Goal: Task Accomplishment & Management: Manage account settings

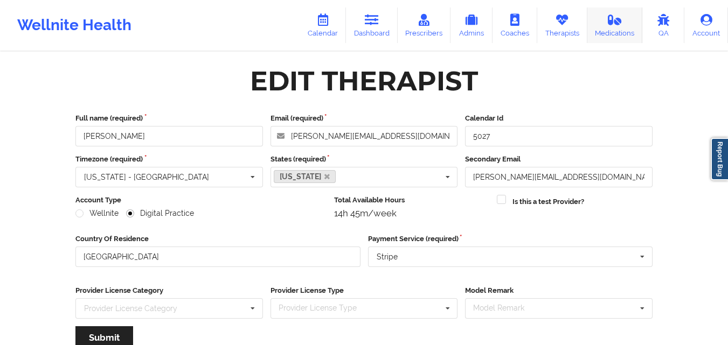
click at [606, 25] on link "Medications" at bounding box center [614, 26] width 55 height 36
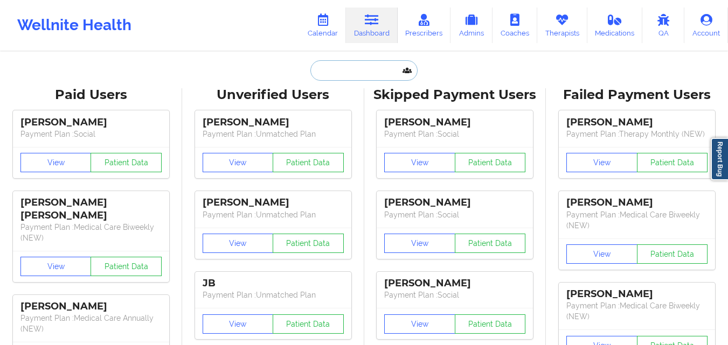
click at [357, 74] on input "text" at bounding box center [363, 70] width 107 height 20
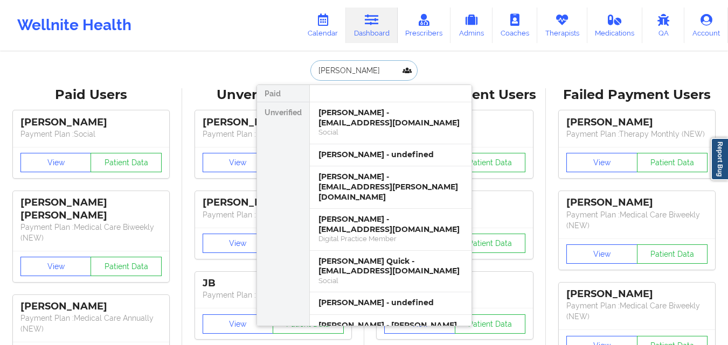
type input "Raquel Kosho"
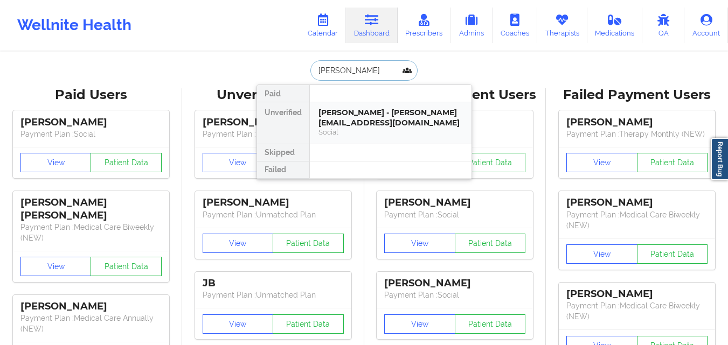
click at [389, 108] on div "Raquel Kosho - raquelkosho@gmail.com" at bounding box center [390, 118] width 144 height 20
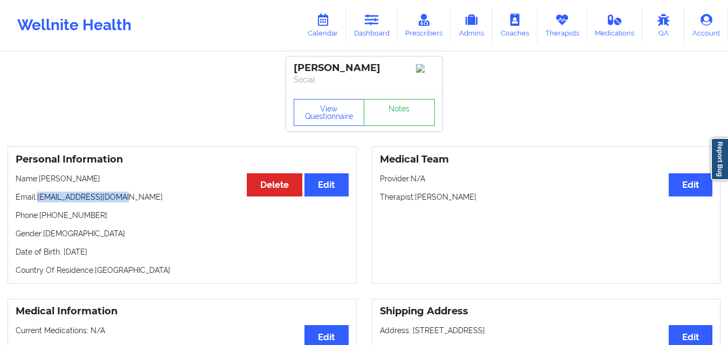
drag, startPoint x: 37, startPoint y: 200, endPoint x: 137, endPoint y: 193, distance: 99.9
click at [137, 193] on div "Personal Information Edit Delete Name: Raquel Kosho Email: raquelkosho@gmail.co…" at bounding box center [182, 214] width 349 height 137
click at [78, 200] on p "Email: raquelkosho@gmail.com" at bounding box center [182, 197] width 333 height 11
drag, startPoint x: 39, startPoint y: 201, endPoint x: 126, endPoint y: 198, distance: 86.8
click at [126, 198] on p "Email: raquelkosho@gmail.com" at bounding box center [182, 197] width 333 height 11
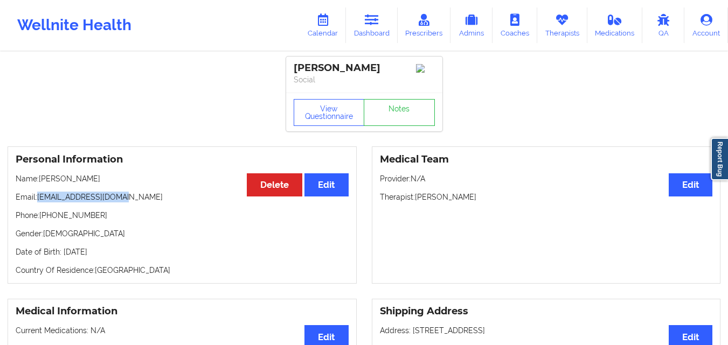
copy p "raquelkosho@gmail.com"
click at [367, 24] on icon at bounding box center [372, 20] width 14 height 12
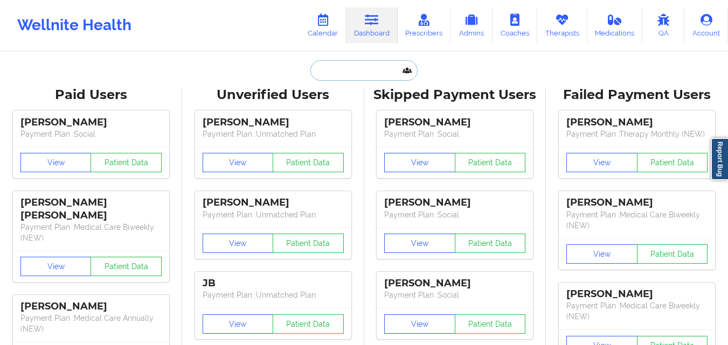
drag, startPoint x: 367, startPoint y: 24, endPoint x: 368, endPoint y: 72, distance: 48.5
click at [368, 72] on input "text" at bounding box center [363, 70] width 107 height 20
paste input "SOMMER"
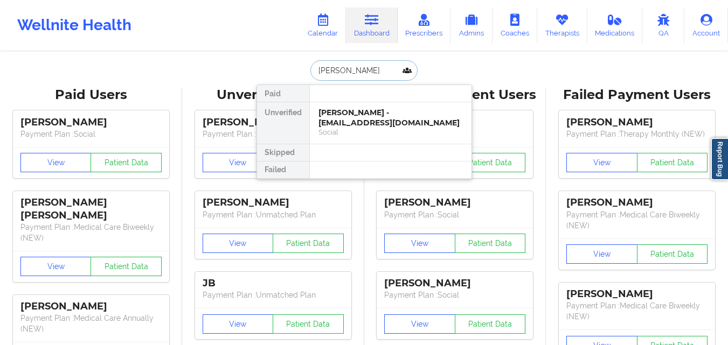
type input "SOMMER Holmes"
click at [369, 122] on div "Sommer Holmes - marisealight@gmail.com" at bounding box center [390, 118] width 144 height 20
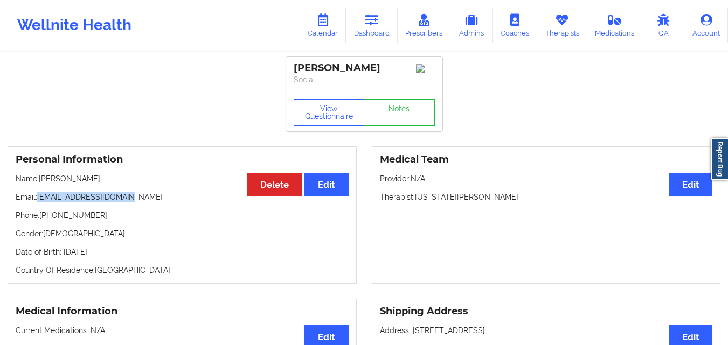
drag, startPoint x: 39, startPoint y: 201, endPoint x: 164, endPoint y: 202, distance: 125.0
click at [164, 202] on p "Email: marisealight@gmail.com" at bounding box center [182, 197] width 333 height 11
click at [562, 37] on link "Therapists" at bounding box center [562, 26] width 50 height 36
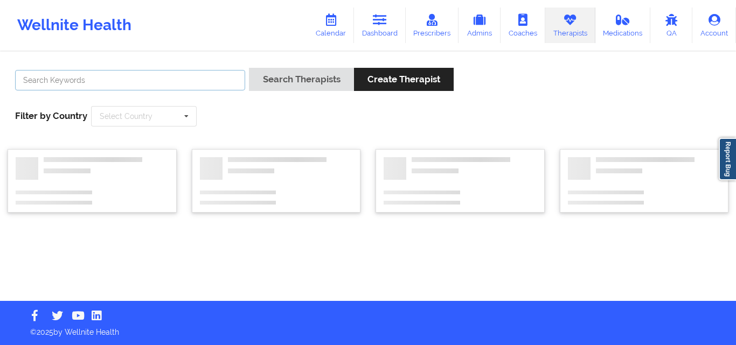
click at [204, 83] on input "text" at bounding box center [130, 80] width 230 height 20
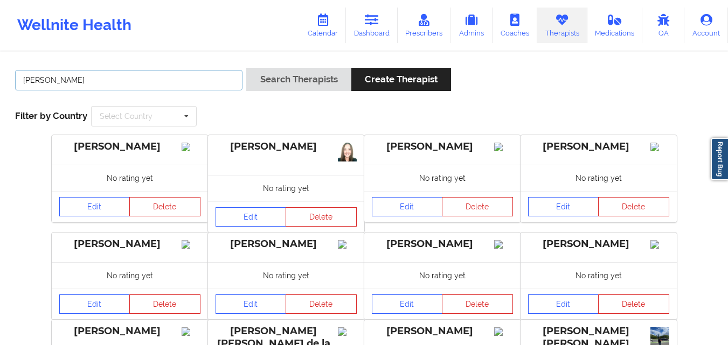
click at [246, 68] on button "Search Therapists" at bounding box center [298, 79] width 104 height 23
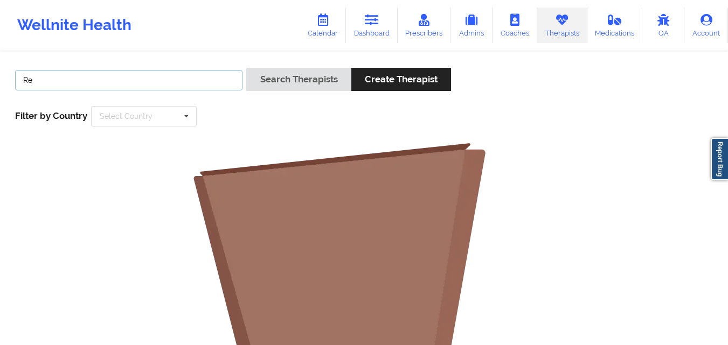
type input "R"
click at [441, 26] on link "Prescribers" at bounding box center [423, 26] width 53 height 36
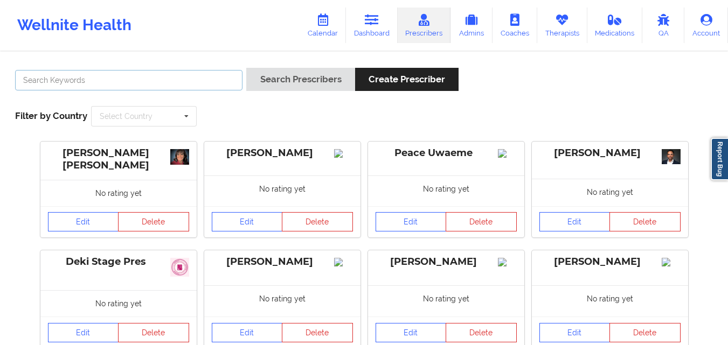
click at [199, 76] on input "text" at bounding box center [128, 80] width 227 height 20
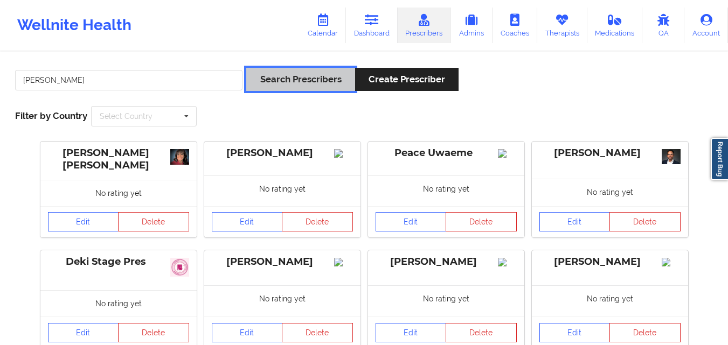
click at [281, 83] on button "Search Prescribers" at bounding box center [300, 79] width 108 height 23
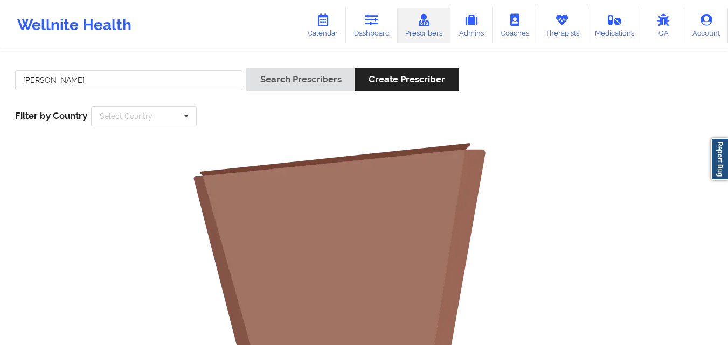
click at [150, 92] on div "[PERSON_NAME]" at bounding box center [128, 83] width 235 height 31
click at [150, 76] on input "[PERSON_NAME]" at bounding box center [128, 80] width 227 height 20
type input "Rebecca"
click at [246, 68] on button "Search Prescribers" at bounding box center [300, 79] width 108 height 23
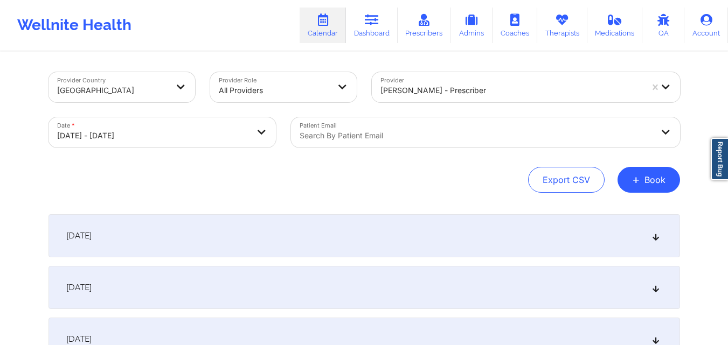
click at [392, 137] on div at bounding box center [475, 135] width 353 height 13
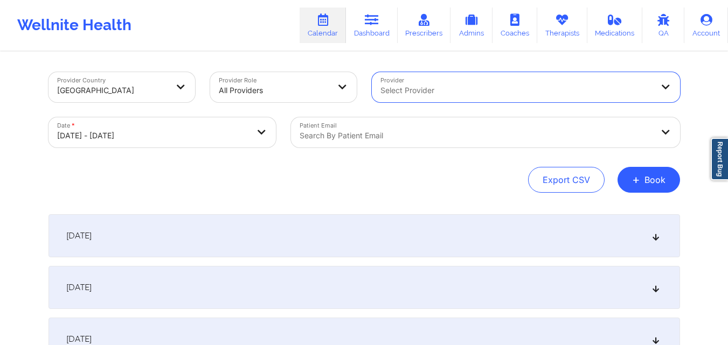
click at [436, 132] on div at bounding box center [475, 135] width 353 height 13
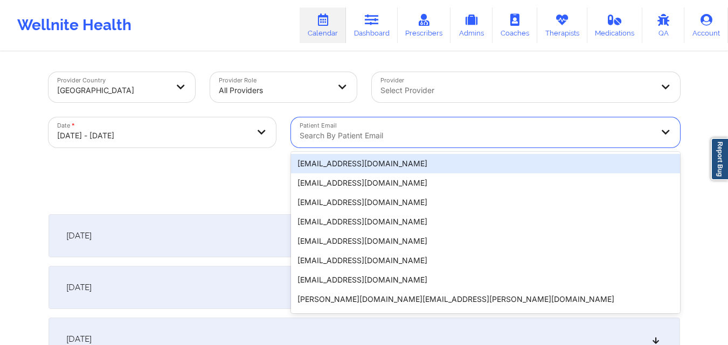
paste input "raquelkosho@gmail.com"
type input "raquelkosho@gmail.com"
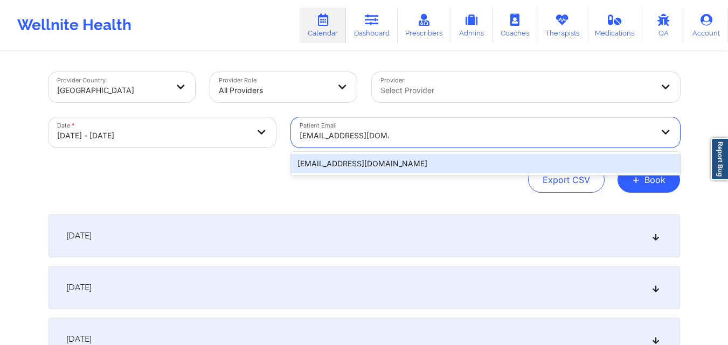
click at [409, 166] on div "raquelkosho@gmail.com" at bounding box center [485, 163] width 389 height 19
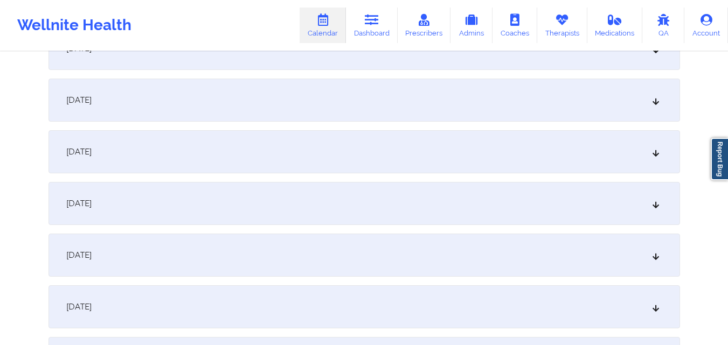
scroll to position [808, 0]
click at [377, 160] on div "October 15, 2025" at bounding box center [363, 151] width 631 height 43
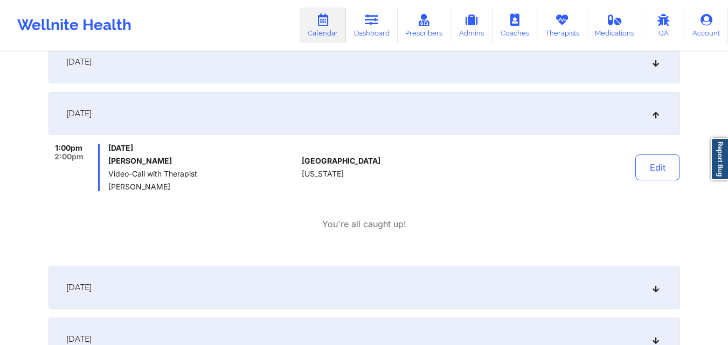
scroll to position [862, 0]
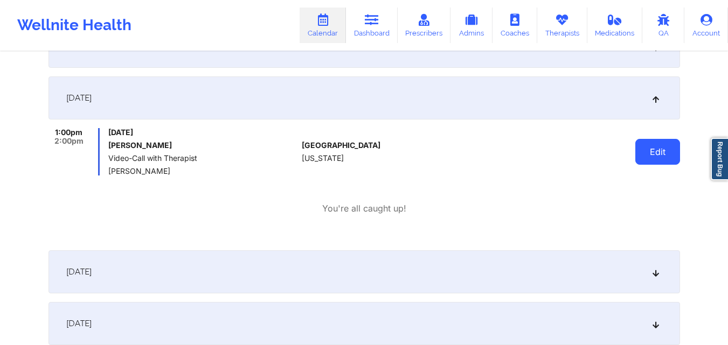
click at [668, 146] on button "Edit" at bounding box center [657, 152] width 45 height 26
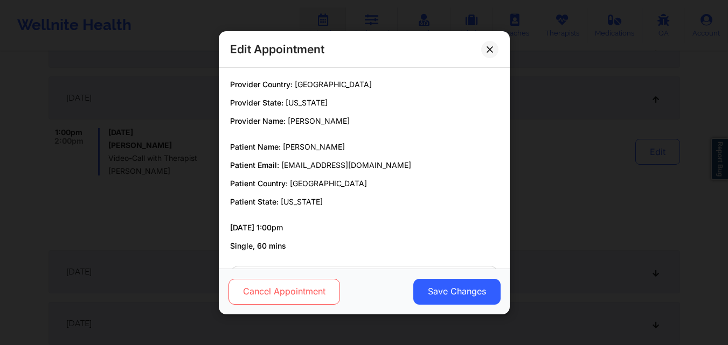
click at [295, 294] on button "Cancel Appointment" at bounding box center [283, 291] width 111 height 26
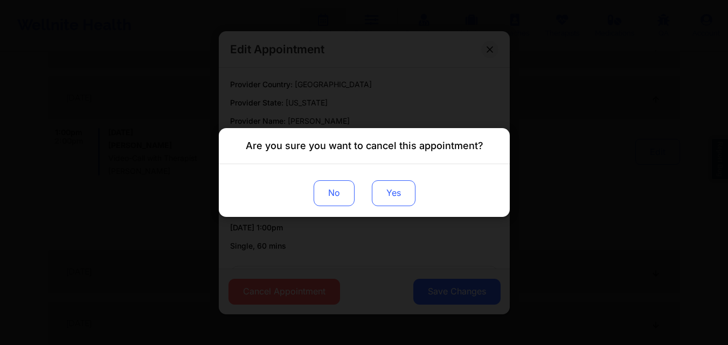
click at [400, 188] on button "Yes" at bounding box center [393, 193] width 44 height 26
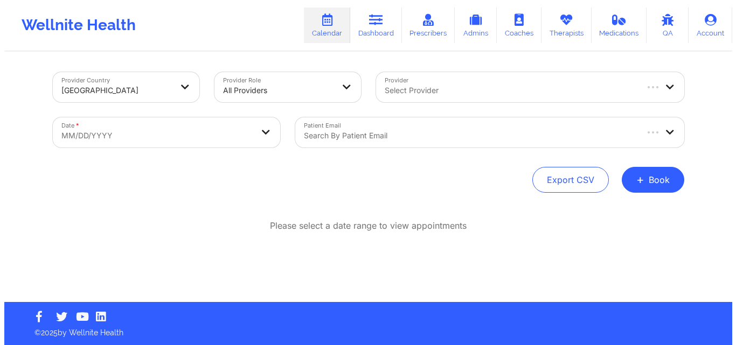
scroll to position [1, 0]
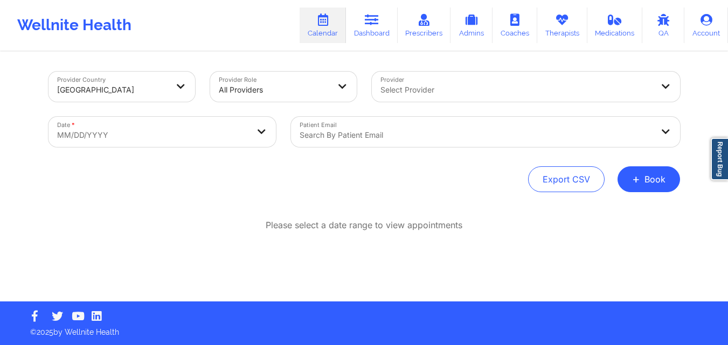
click at [186, 132] on body "Wellnite Health Calendar Dashboard Prescribers Admins Coaches Therapists Medica…" at bounding box center [364, 171] width 728 height 345
select select "2025-8"
select select "2025-9"
click at [124, 131] on body "Wellnite Health Calendar Dashboard Prescribers Admins Coaches Therapists Medica…" at bounding box center [364, 171] width 728 height 345
select select "2025-8"
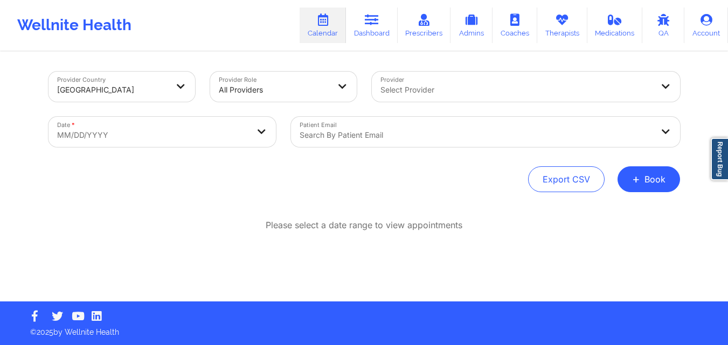
select select "2025-9"
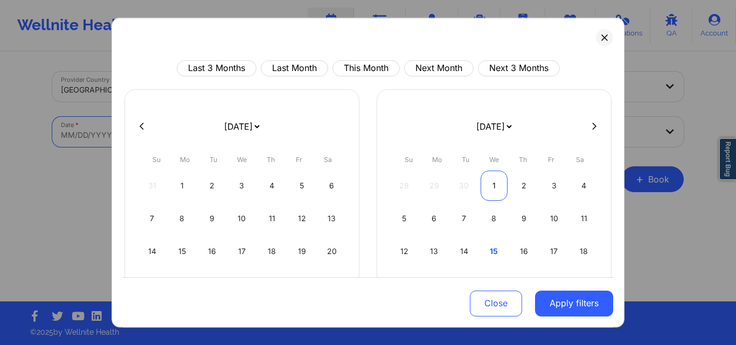
click at [492, 183] on div "1" at bounding box center [493, 185] width 27 height 30
select select "2025-9"
select select "2025-10"
click at [594, 128] on button at bounding box center [594, 126] width 11 height 9
select select "2025-10"
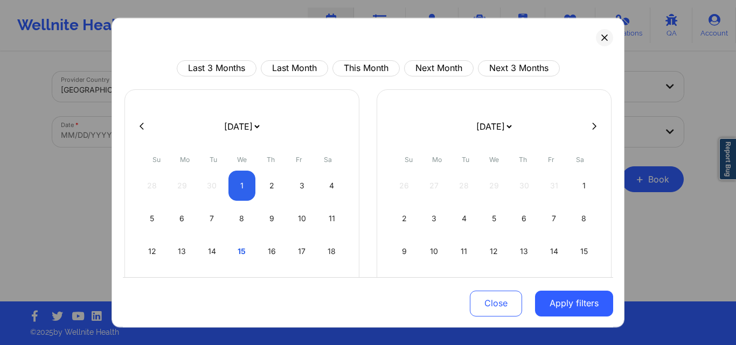
select select "2025-11"
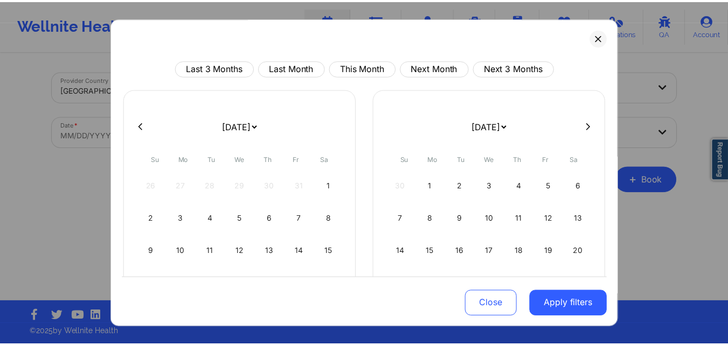
scroll to position [122, 0]
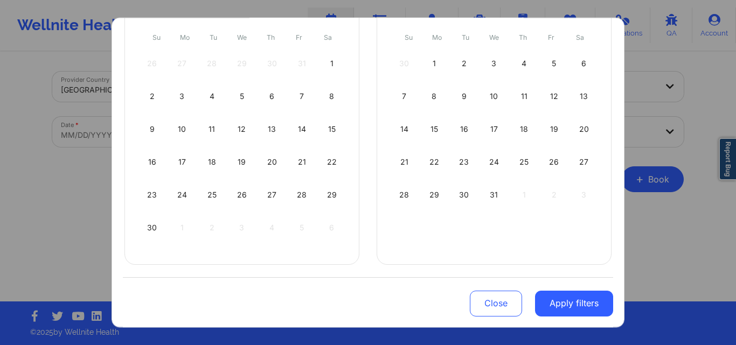
select select "2025-10"
select select "2025-11"
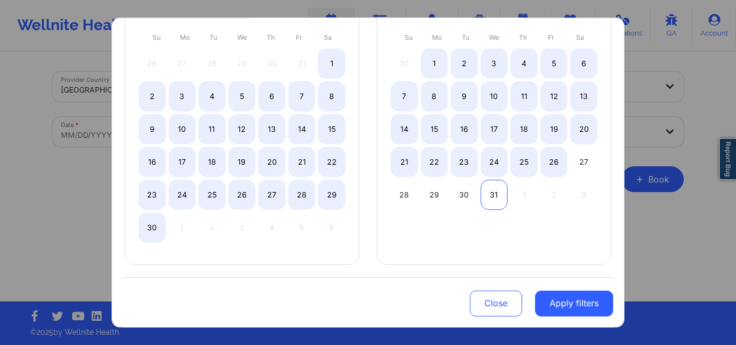
select select "2025-10"
select select "2025-11"
click at [483, 194] on div "31" at bounding box center [493, 194] width 27 height 30
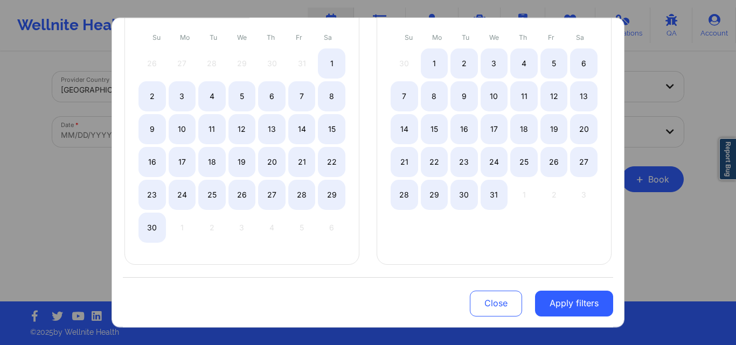
select select "2025-9"
select select "2025-10"
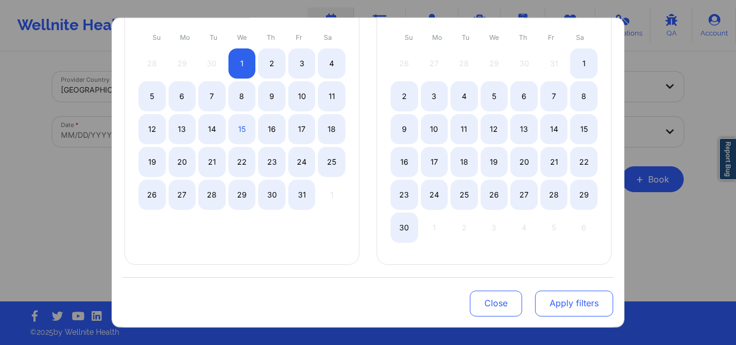
click at [556, 305] on button "Apply filters" at bounding box center [574, 304] width 78 height 26
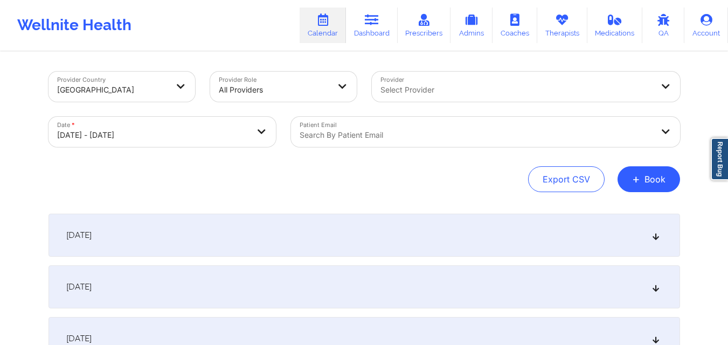
click at [374, 143] on div "Search by patient email" at bounding box center [472, 132] width 363 height 30
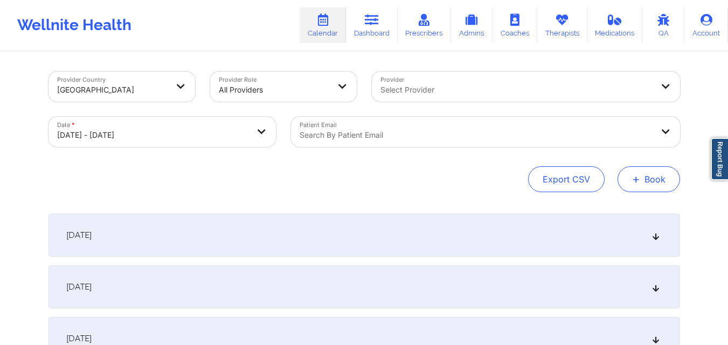
click at [647, 187] on button "+ Book" at bounding box center [648, 179] width 62 height 26
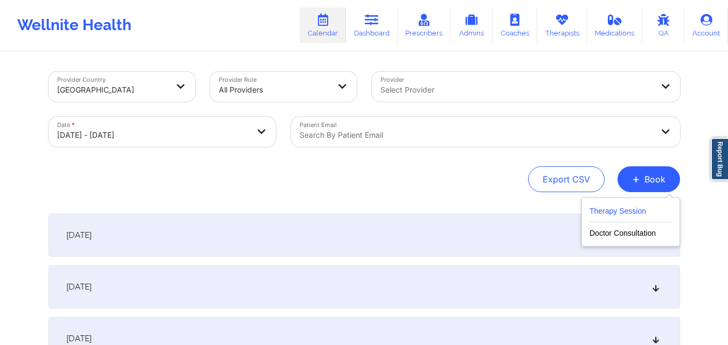
click at [617, 211] on button "Therapy Session" at bounding box center [630, 214] width 82 height 18
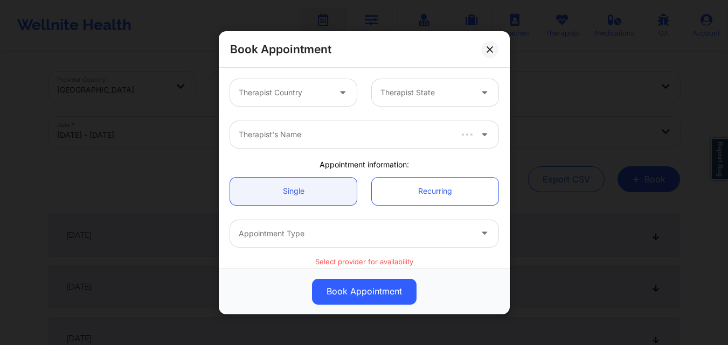
click at [310, 97] on div at bounding box center [284, 92] width 91 height 13
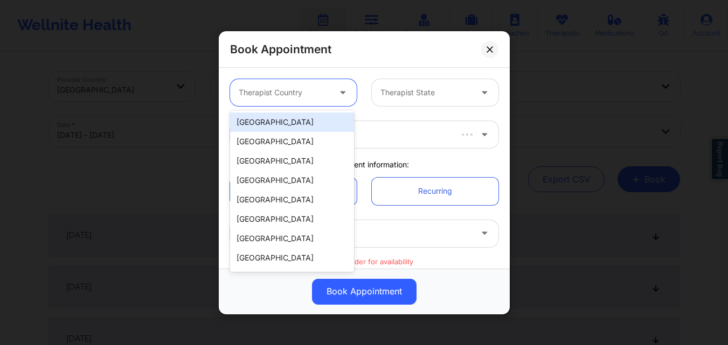
click at [297, 121] on div "[GEOGRAPHIC_DATA]" at bounding box center [292, 122] width 124 height 19
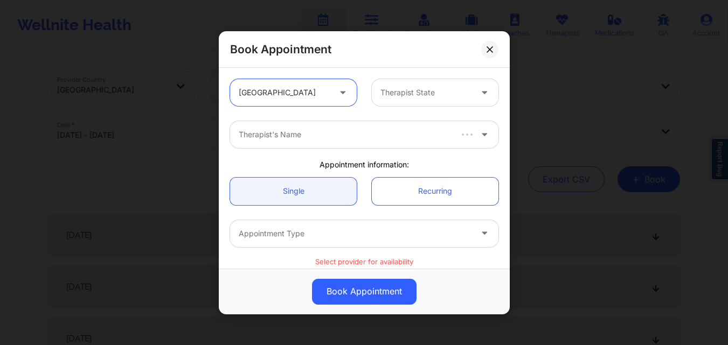
click at [423, 99] on div at bounding box center [425, 92] width 91 height 13
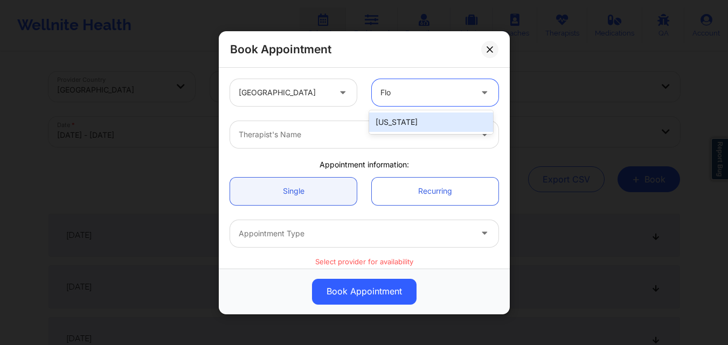
type input "Flor"
click at [404, 113] on div "Florida" at bounding box center [431, 122] width 124 height 19
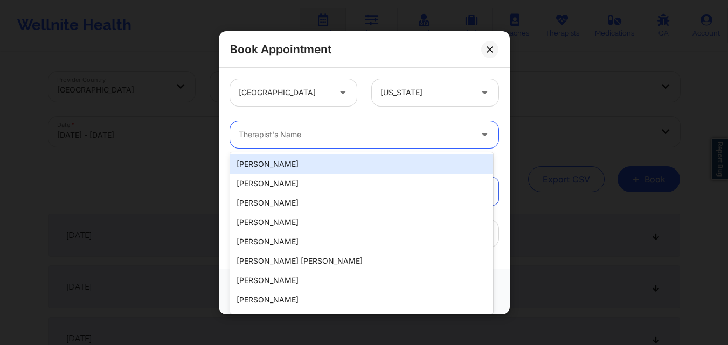
click at [346, 130] on div at bounding box center [355, 134] width 233 height 13
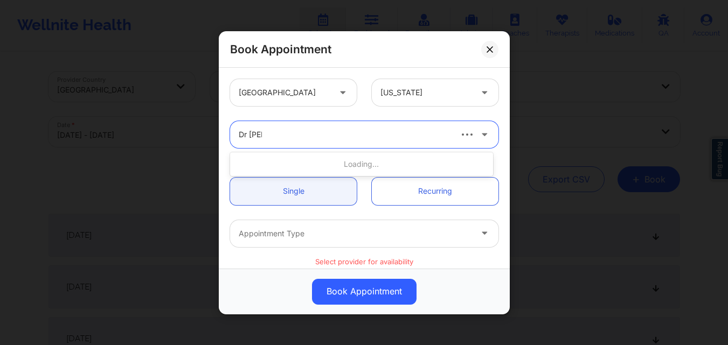
type input "Dr Eme"
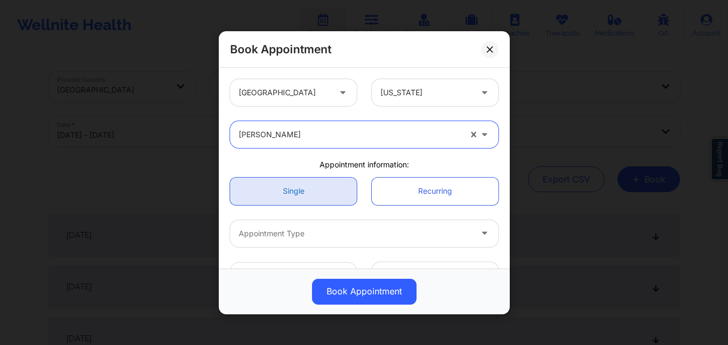
click at [303, 178] on link "Single" at bounding box center [293, 190] width 127 height 27
click at [302, 192] on link "Single" at bounding box center [293, 190] width 127 height 27
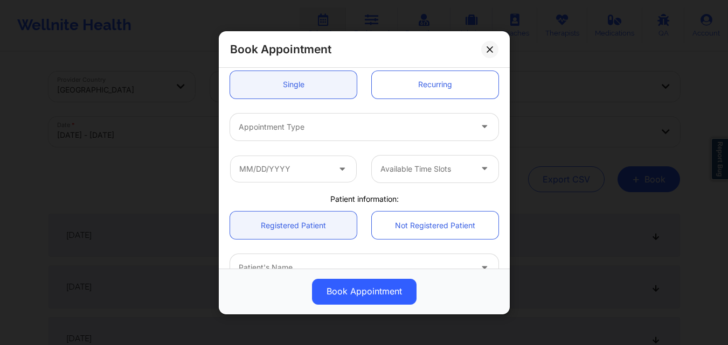
scroll to position [108, 0]
click at [320, 126] on div at bounding box center [355, 125] width 233 height 13
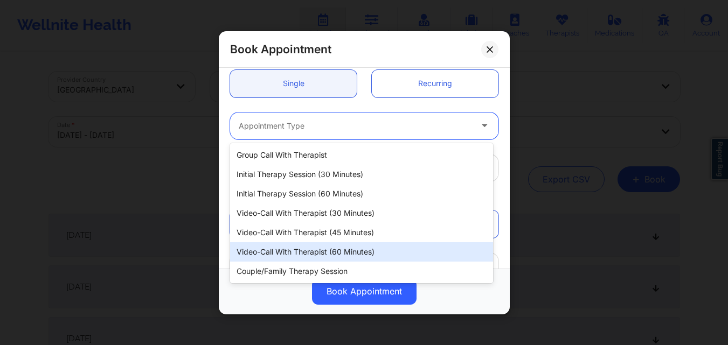
click at [310, 252] on div "Video-Call with Therapist (60 minutes)" at bounding box center [361, 251] width 263 height 19
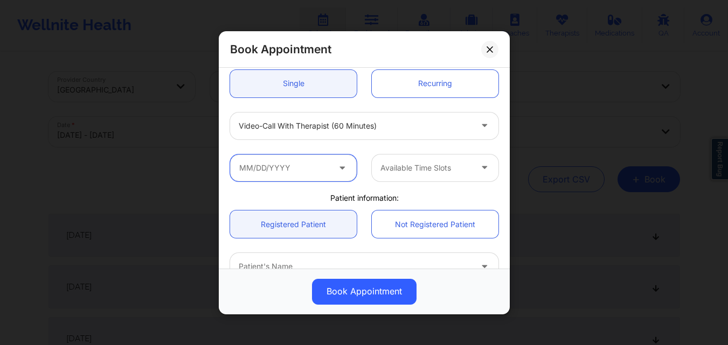
click at [308, 161] on input "text" at bounding box center [293, 167] width 127 height 27
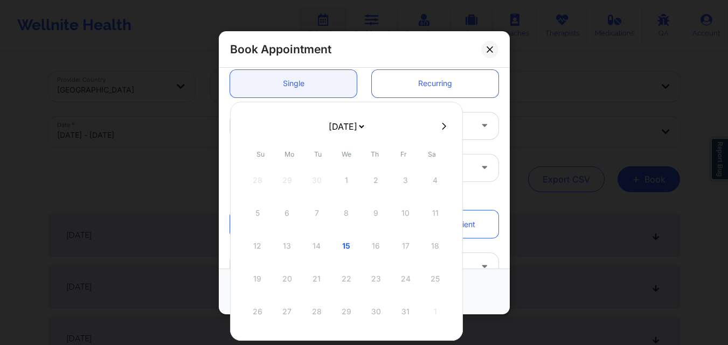
click at [445, 124] on button at bounding box center [443, 126] width 11 height 9
select select "2025-10"
click at [249, 126] on icon at bounding box center [249, 126] width 4 height 8
click at [488, 52] on icon at bounding box center [489, 49] width 6 height 6
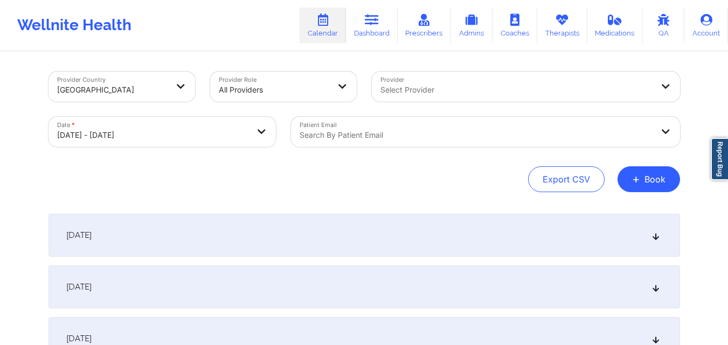
click at [372, 131] on div at bounding box center [475, 135] width 353 height 13
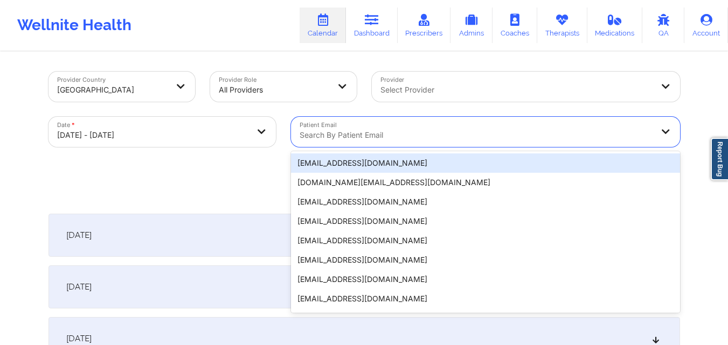
paste input "marisealight@gmail.com"
type input "marisealight@gmail.com"
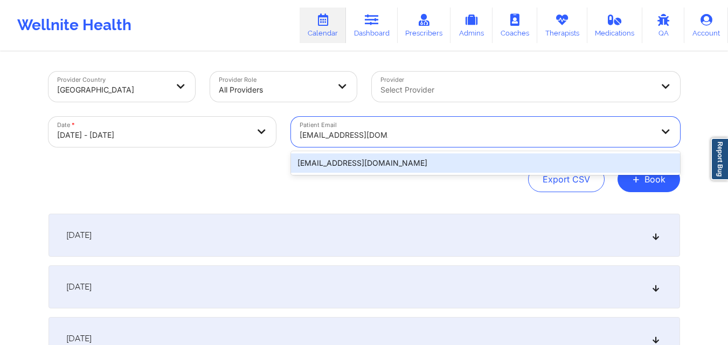
click at [376, 164] on div "marisealight@gmail.com" at bounding box center [485, 162] width 389 height 19
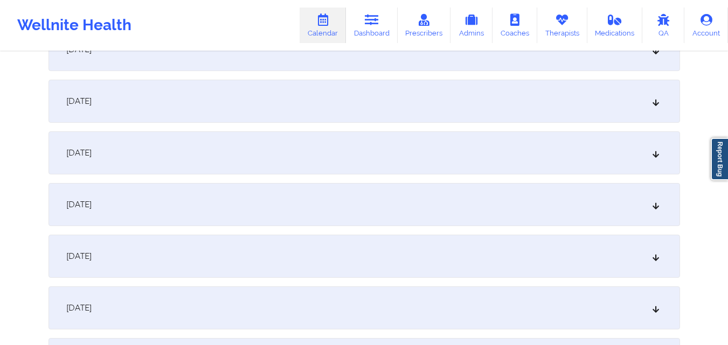
scroll to position [808, 0]
click at [295, 151] on div "October 15, 2025" at bounding box center [363, 151] width 631 height 43
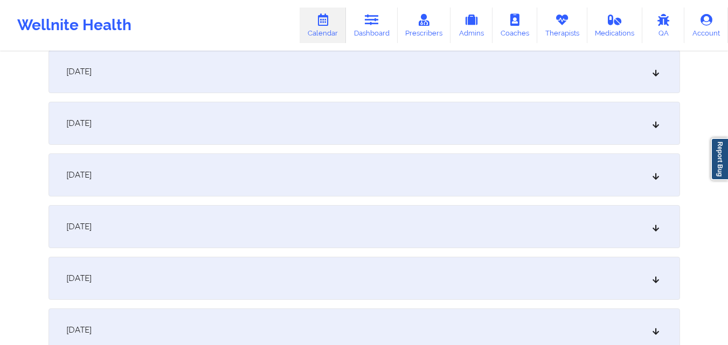
scroll to position [0, 0]
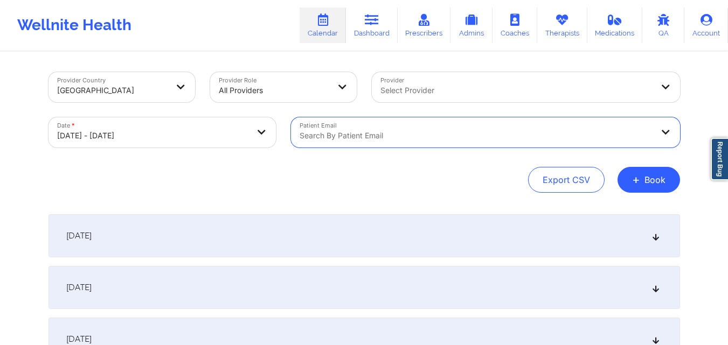
click at [285, 98] on div "All Providers" at bounding box center [274, 91] width 111 height 24
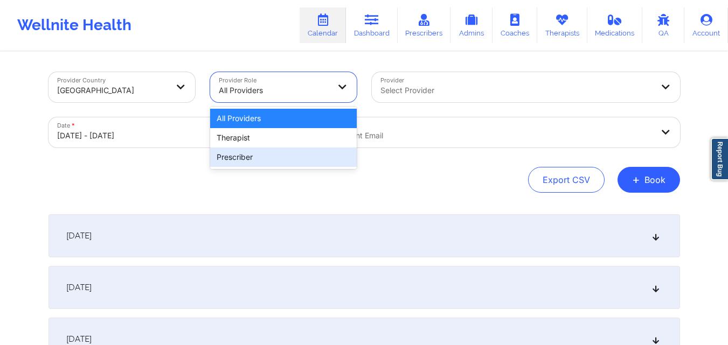
click at [283, 160] on div "Prescriber" at bounding box center [283, 157] width 146 height 19
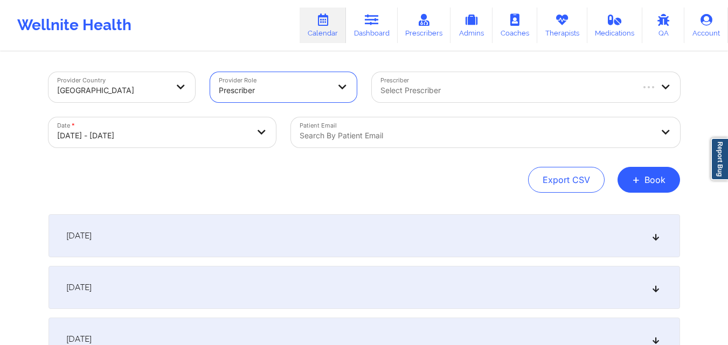
click at [474, 81] on div "Select Prescriber" at bounding box center [502, 87] width 261 height 30
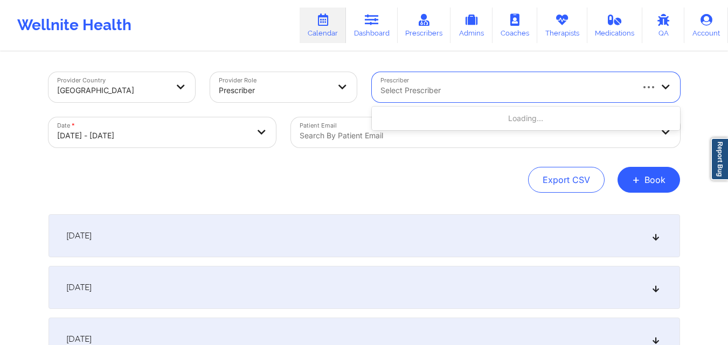
paste input "Dr. [PERSON_NAME]"
type input "Dr. [PERSON_NAME]"
click at [288, 92] on div at bounding box center [274, 90] width 111 height 13
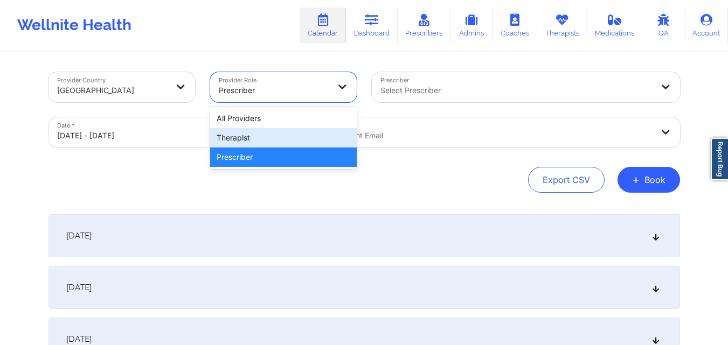
click at [280, 136] on div "Therapist" at bounding box center [283, 137] width 146 height 19
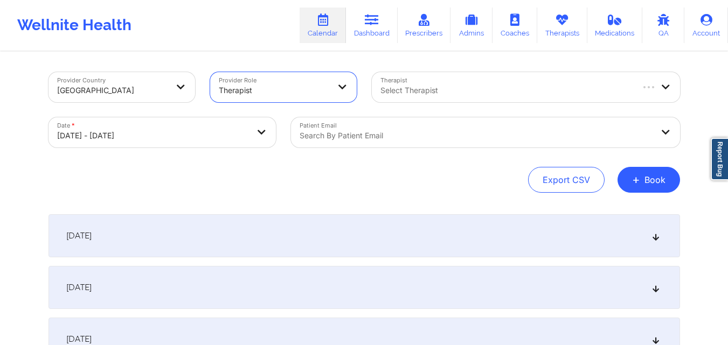
click at [423, 96] on div at bounding box center [505, 90] width 251 height 13
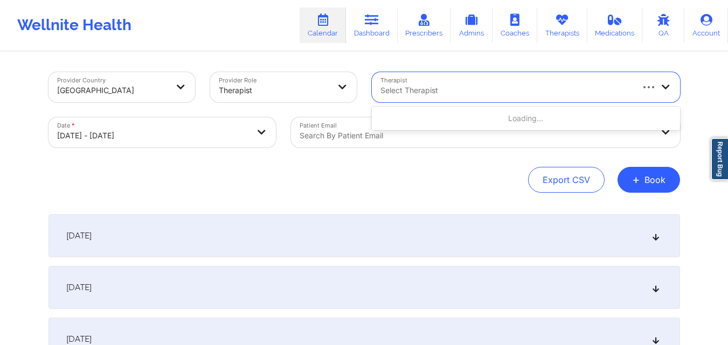
paste input "Dr. [PERSON_NAME]"
drag, startPoint x: 392, startPoint y: 90, endPoint x: 422, endPoint y: 103, distance: 33.0
click at [393, 90] on input "Dr. [PERSON_NAME]" at bounding box center [410, 90] width 60 height 11
type input "[PERSON_NAME]"
click at [277, 87] on div at bounding box center [274, 90] width 111 height 13
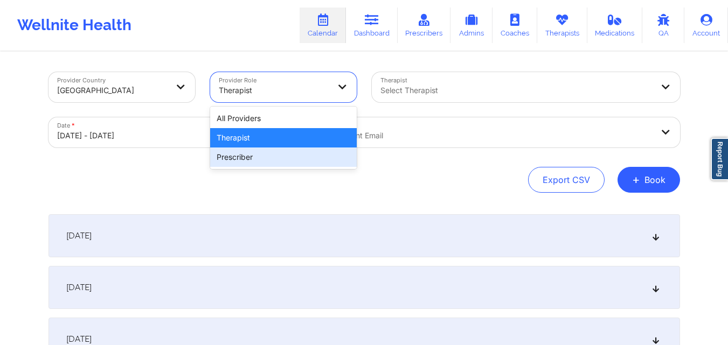
click at [277, 162] on div "Prescriber" at bounding box center [283, 157] width 146 height 19
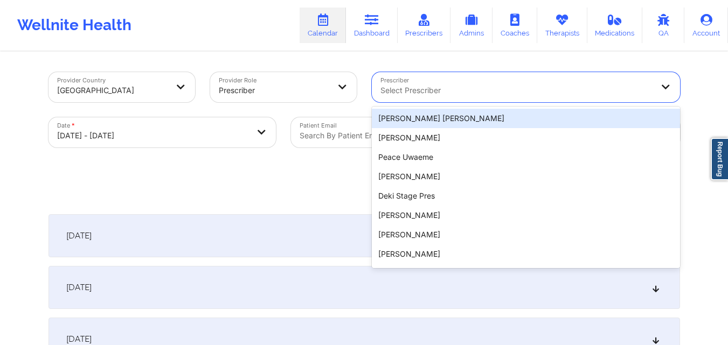
click at [423, 87] on div at bounding box center [516, 90] width 273 height 13
paste input "Dr. [PERSON_NAME]"
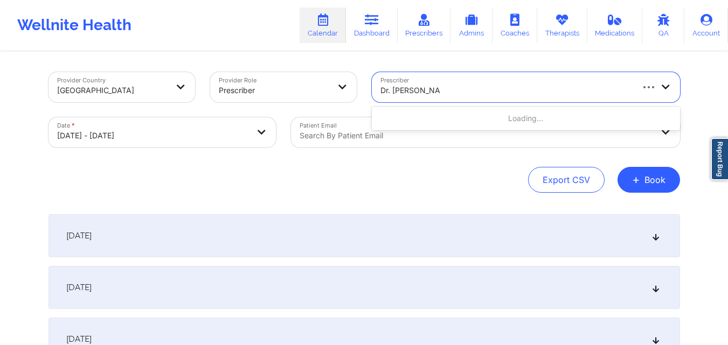
click at [393, 95] on input "Dr. [PERSON_NAME]" at bounding box center [410, 90] width 60 height 11
type input "[PERSON_NAME]"
click at [457, 90] on div at bounding box center [516, 90] width 273 height 13
click at [436, 173] on div "Export CSV + Book" at bounding box center [363, 180] width 631 height 26
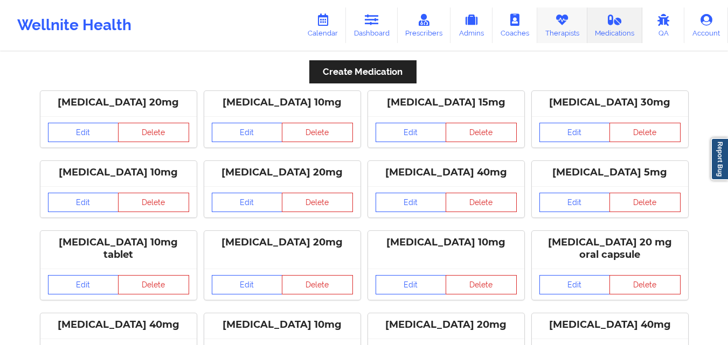
click at [547, 33] on link "Therapists" at bounding box center [562, 26] width 50 height 36
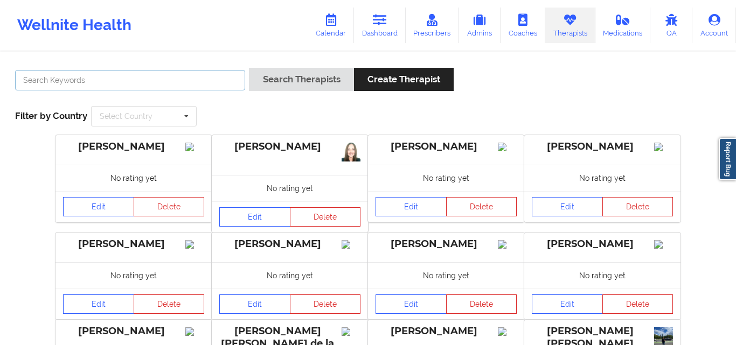
click at [164, 74] on input "text" at bounding box center [130, 80] width 230 height 20
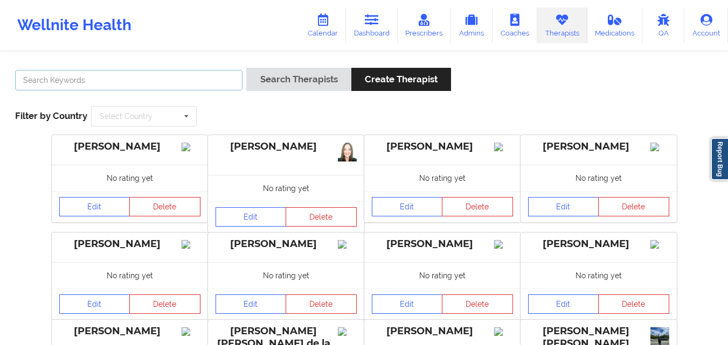
paste input "Dr. [PERSON_NAME]"
click at [34, 81] on input "Dr. [PERSON_NAME]" at bounding box center [128, 80] width 227 height 20
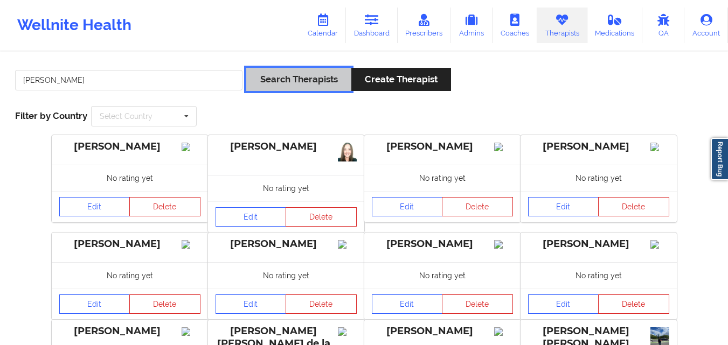
click at [275, 81] on button "Search Therapists" at bounding box center [298, 79] width 104 height 23
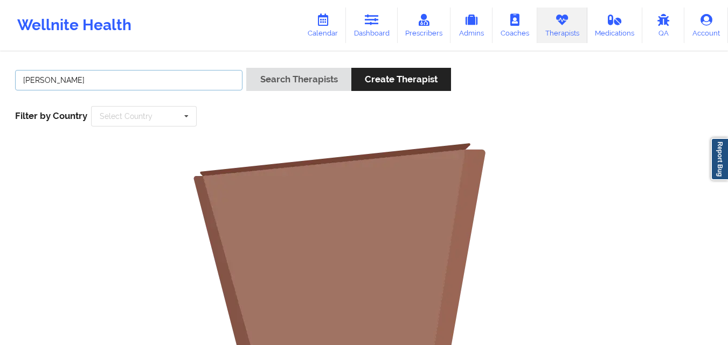
click at [145, 83] on input "[PERSON_NAME]" at bounding box center [128, 80] width 227 height 20
paste input "Dr."
type input "Dr. [PERSON_NAME]"
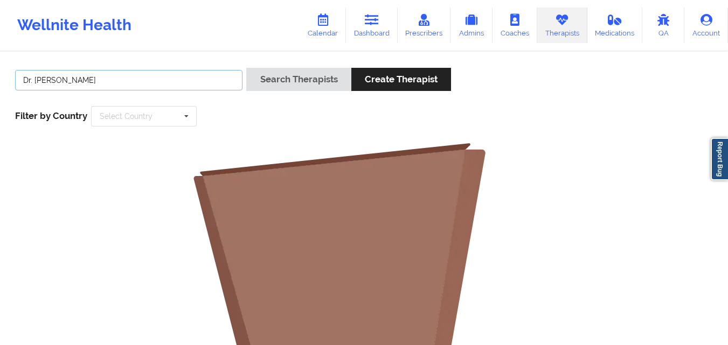
click at [246, 68] on button "Search Therapists" at bounding box center [298, 79] width 104 height 23
click at [174, 86] on input "Dr. [PERSON_NAME]" at bounding box center [128, 80] width 227 height 20
